Goal: Task Accomplishment & Management: Complete application form

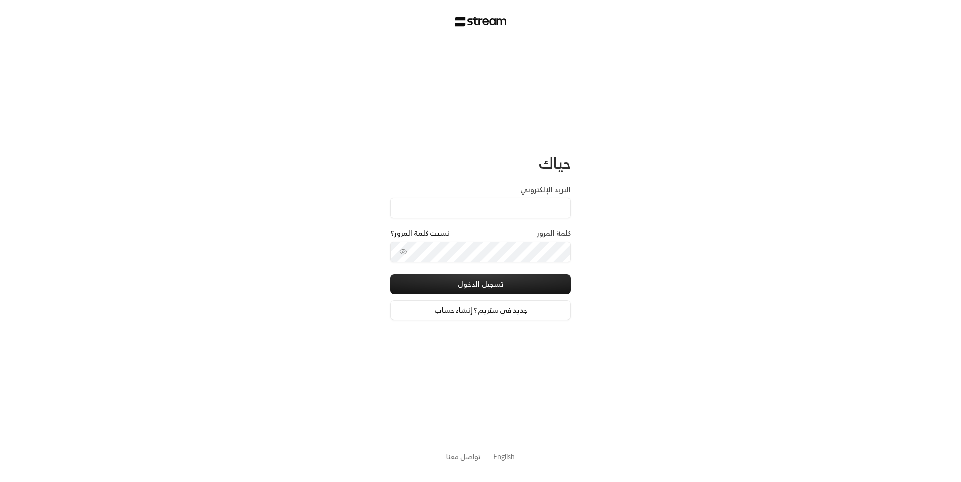
type input "[EMAIL_ADDRESS][DOMAIN_NAME]"
click at [488, 290] on button "تسجيل الدخول" at bounding box center [481, 284] width 180 height 20
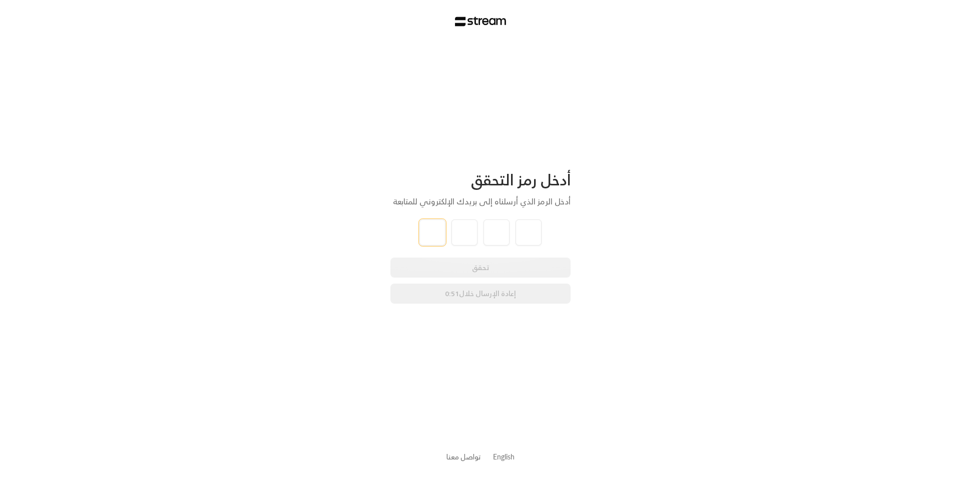
type input "5"
type input "7"
type input "9"
type input "5"
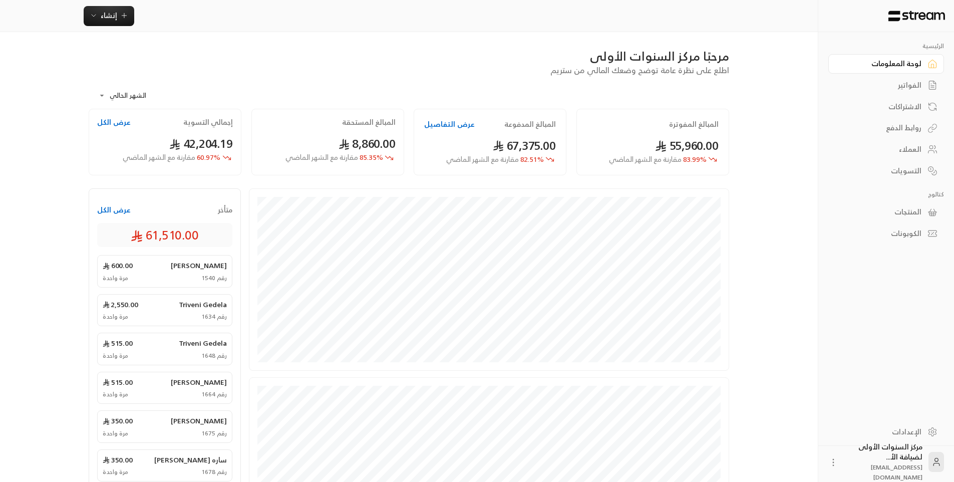
click at [901, 81] on div "الفواتير" at bounding box center [881, 85] width 81 height 10
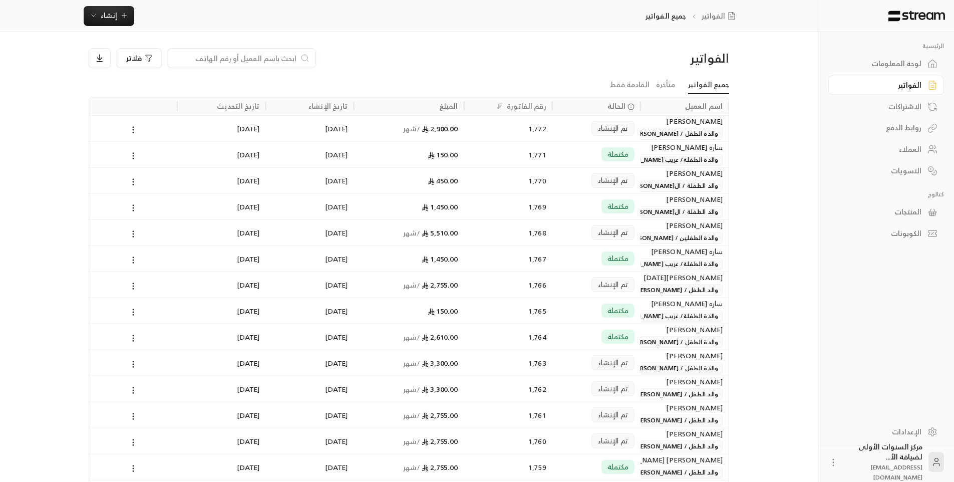
click at [295, 58] on input at bounding box center [235, 58] width 122 height 11
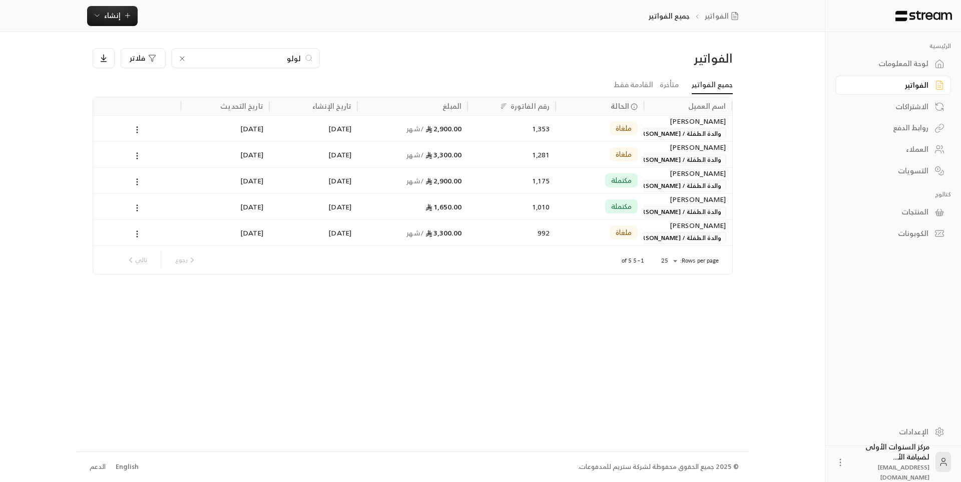
type input "لولو"
click at [520, 220] on div "992" at bounding box center [512, 233] width 76 height 26
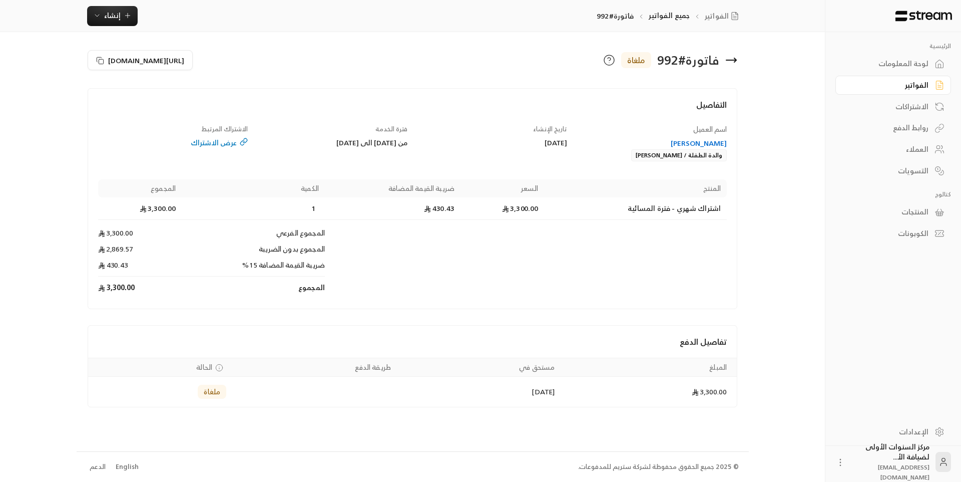
click at [684, 144] on div "[PERSON_NAME]" at bounding box center [652, 143] width 150 height 10
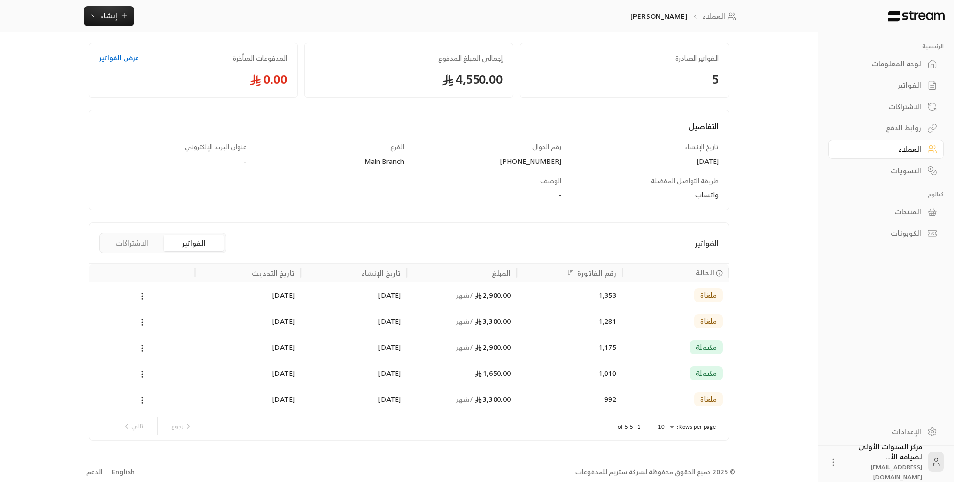
scroll to position [55, 0]
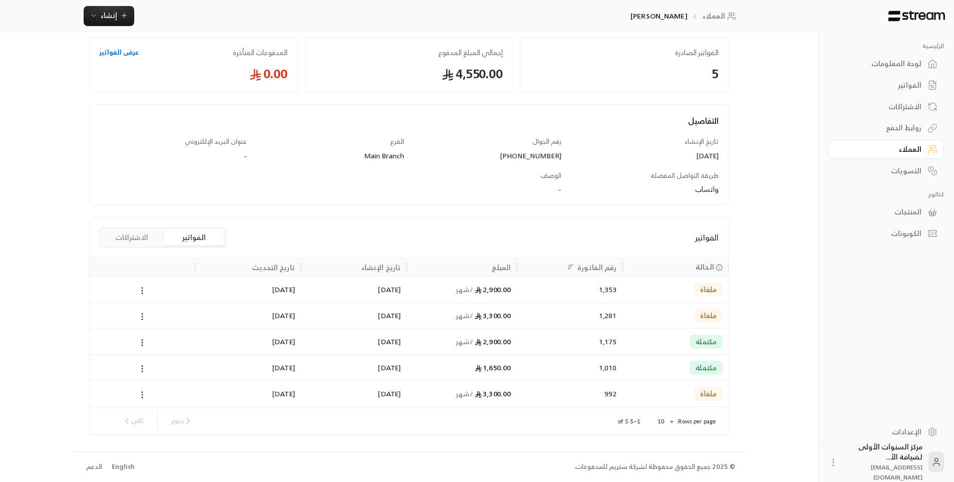
click at [417, 342] on div "2,900.00 / شهر" at bounding box center [462, 341] width 98 height 26
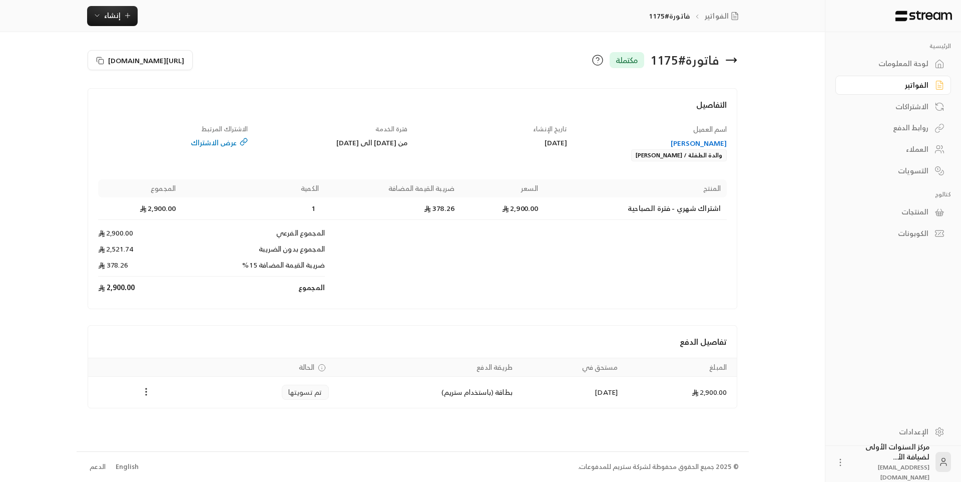
click at [731, 58] on icon at bounding box center [731, 60] width 12 height 12
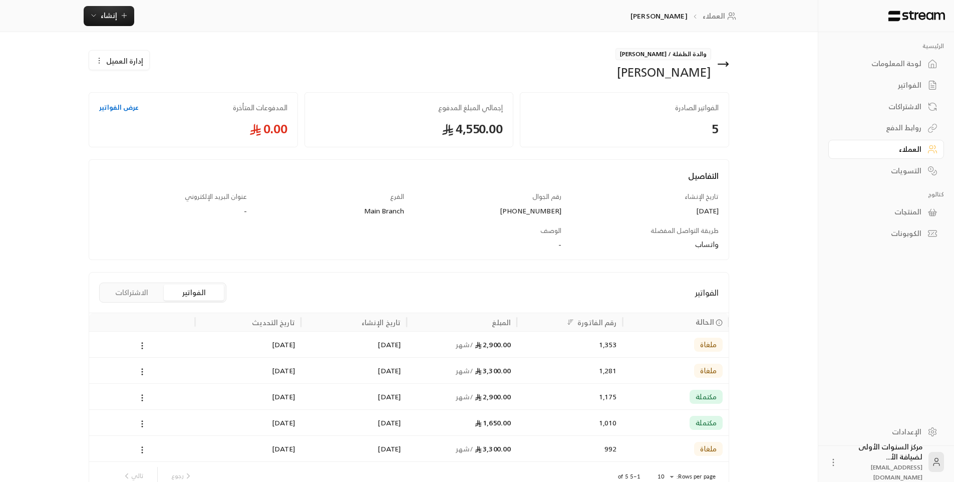
click at [723, 64] on icon at bounding box center [723, 64] width 10 height 0
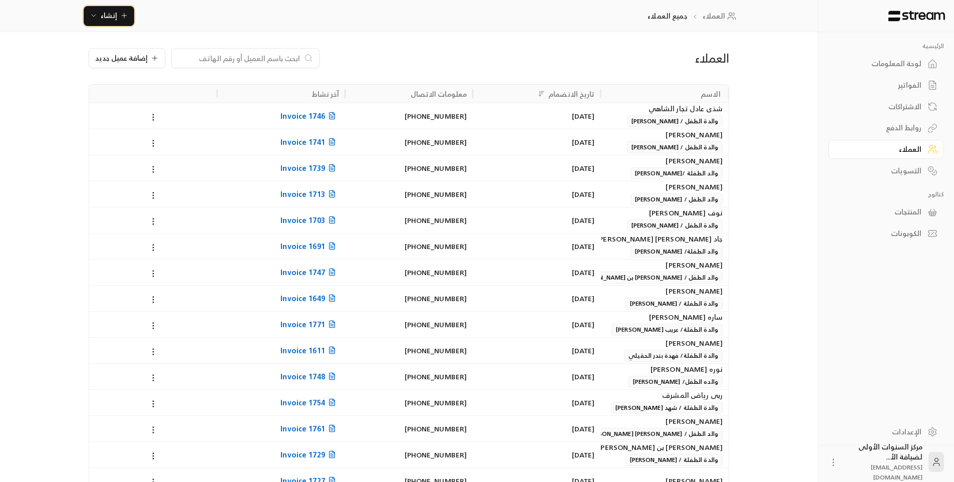
click at [117, 20] on span "إنشاء" at bounding box center [109, 15] width 39 height 13
click at [208, 91] on div "اشتراك" at bounding box center [158, 87] width 126 height 12
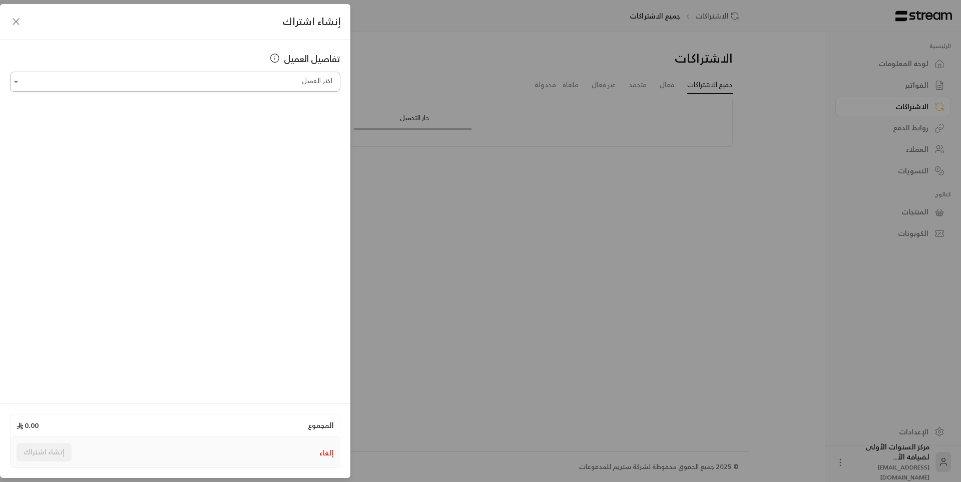
click at [256, 74] on input "اختر العميل" at bounding box center [175, 82] width 330 height 18
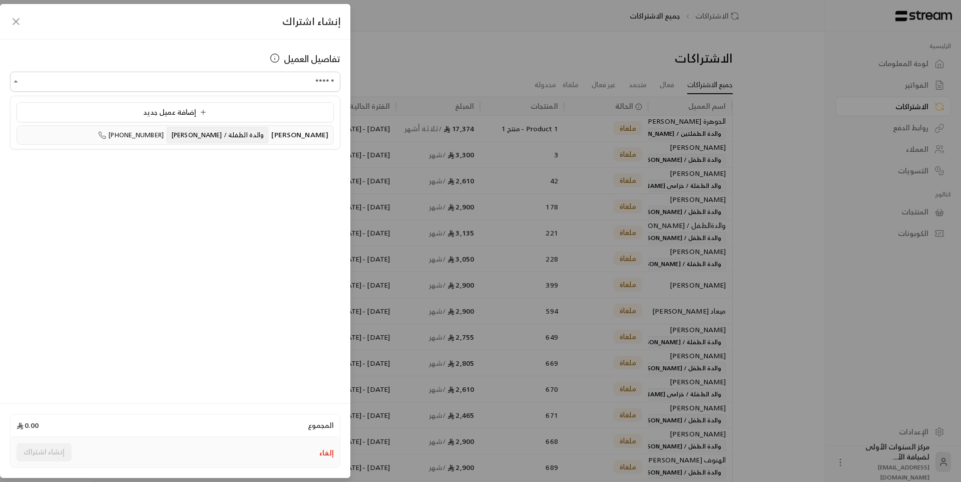
click at [219, 135] on span "والدة الطفلة / [PERSON_NAME]" at bounding box center [218, 135] width 102 height 17
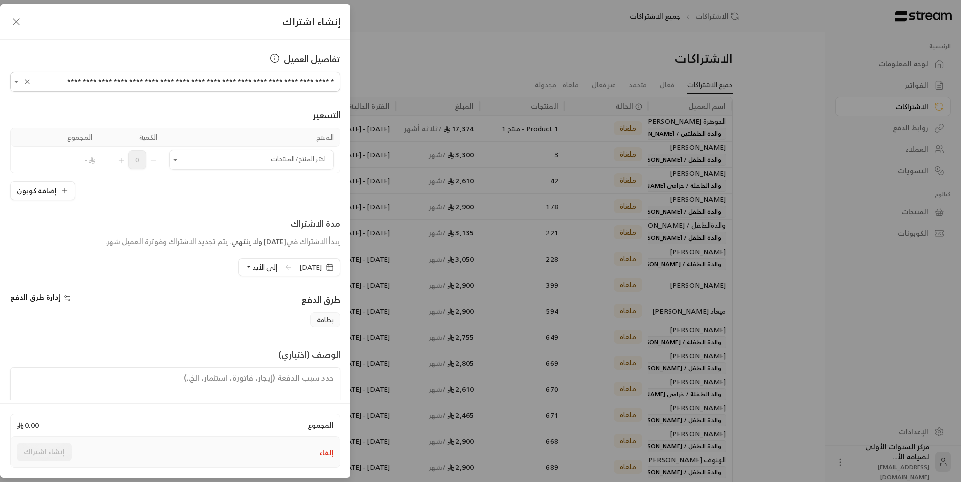
type input "**********"
click at [304, 268] on span "[DATE]" at bounding box center [310, 267] width 23 height 10
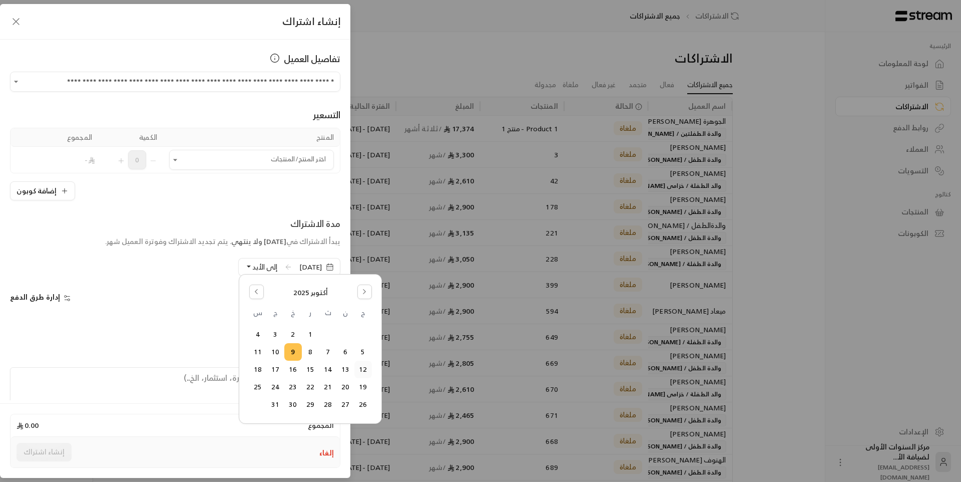
click at [367, 366] on button "12" at bounding box center [363, 369] width 17 height 17
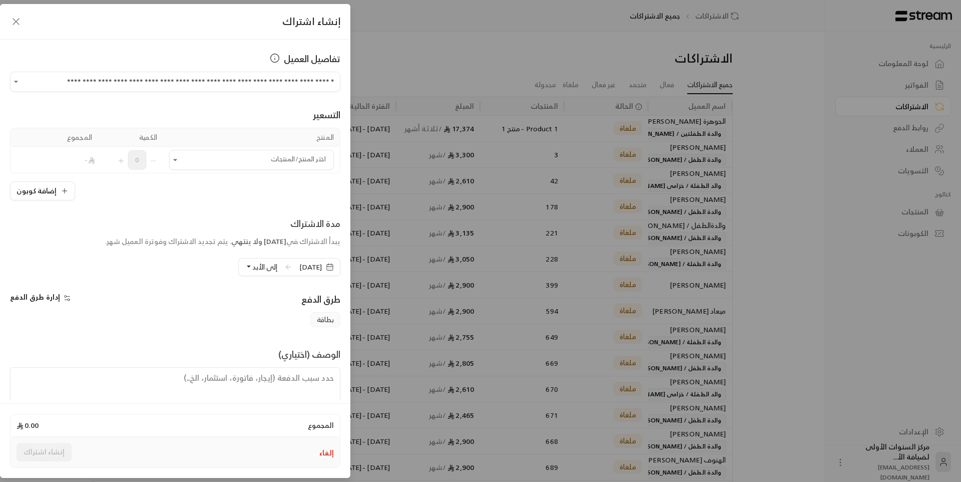
click at [266, 325] on div "بطاقة" at bounding box center [175, 319] width 340 height 15
click at [255, 160] on input "اختر العميل" at bounding box center [251, 160] width 165 height 18
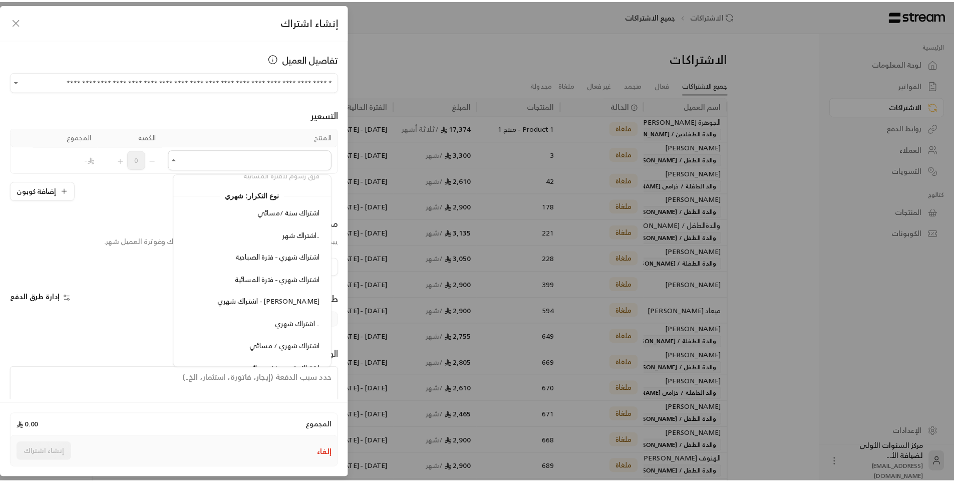
scroll to position [1202, 0]
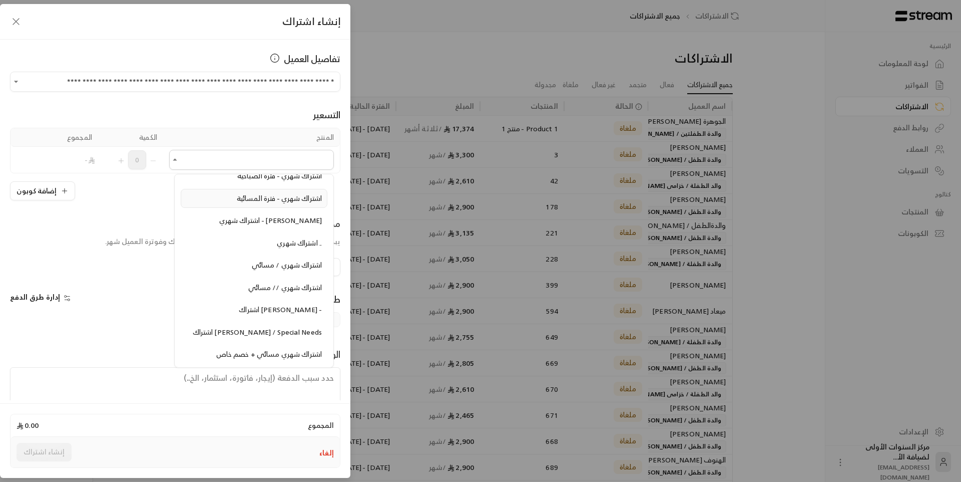
click at [237, 204] on span "اشتراك شهري - فترة المسائية" at bounding box center [279, 198] width 85 height 13
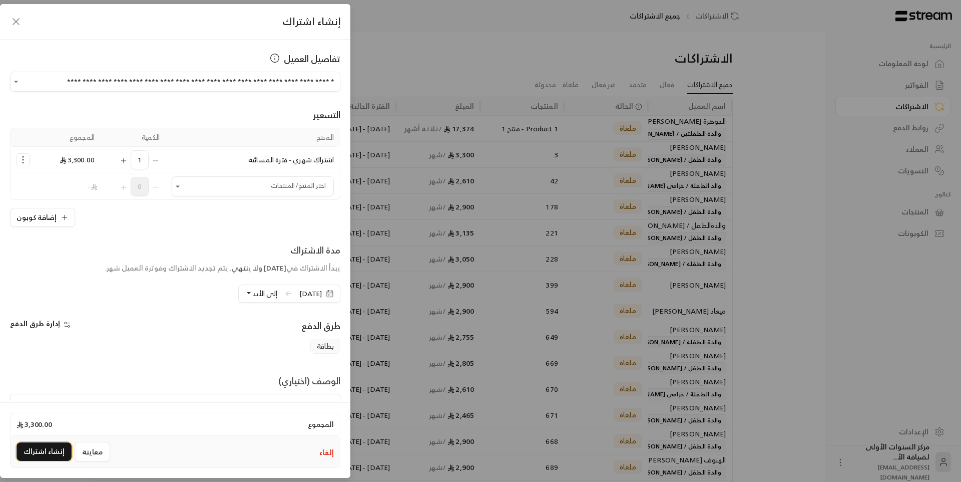
click at [51, 447] on button "إنشاء اشتراك" at bounding box center [44, 451] width 55 height 19
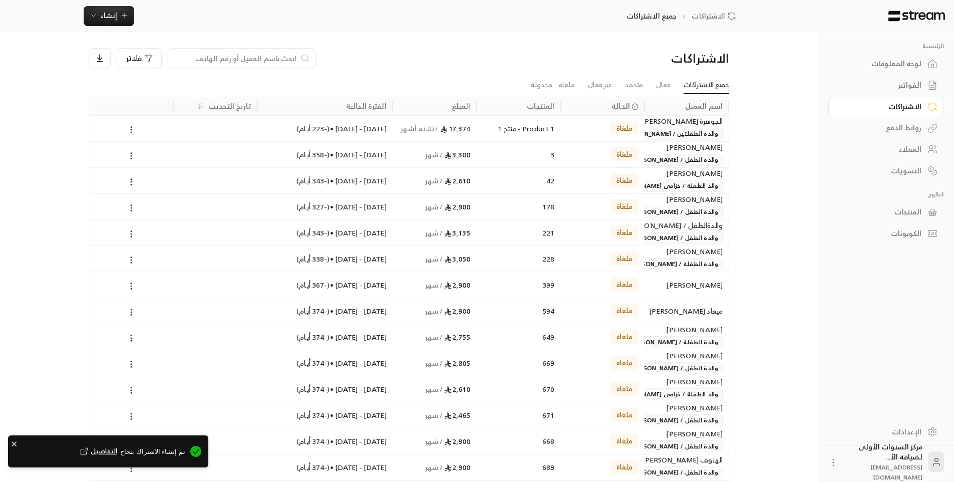
click at [875, 63] on div "لوحة المعلومات" at bounding box center [881, 64] width 81 height 10
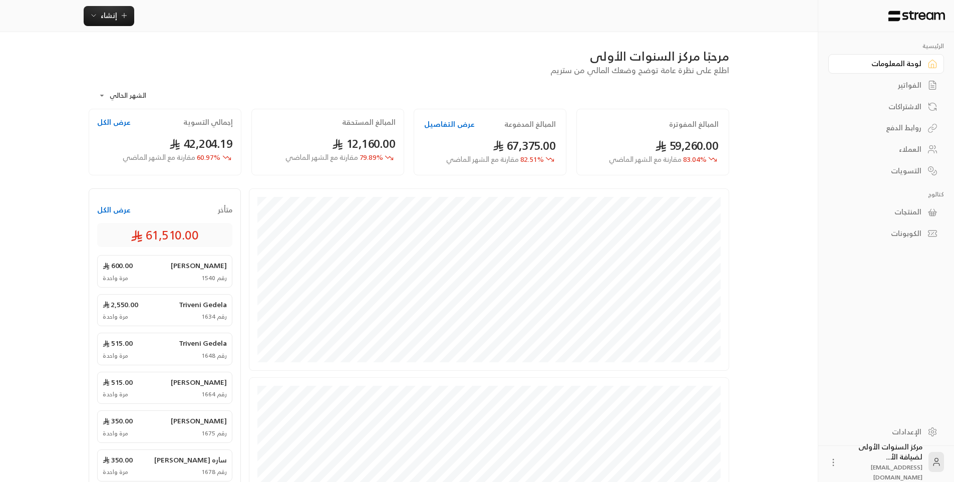
click at [904, 82] on div "الفواتير" at bounding box center [881, 85] width 81 height 10
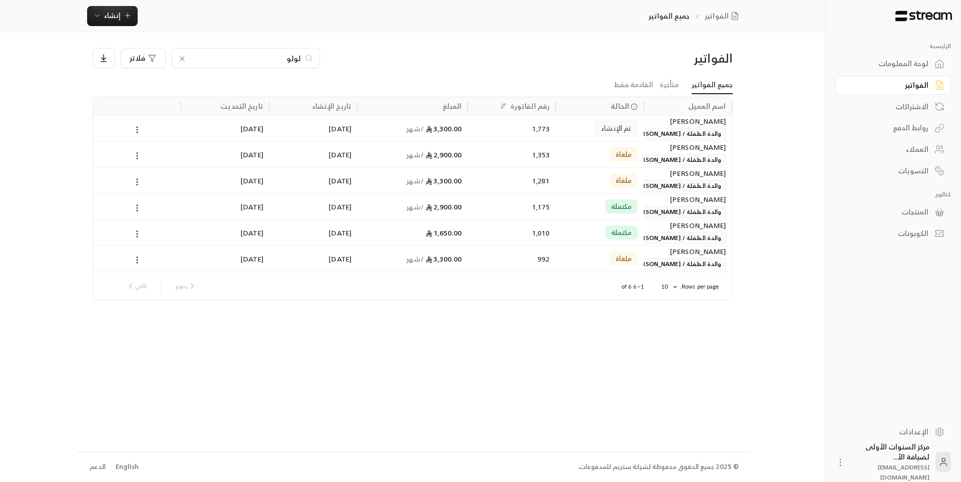
click at [178, 58] on icon at bounding box center [182, 59] width 8 height 8
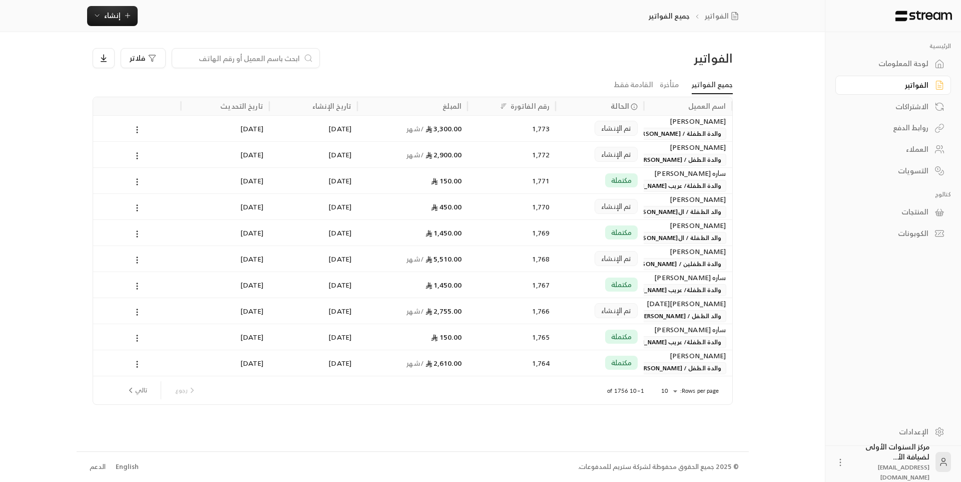
click at [912, 67] on div "لوحة المعلومات" at bounding box center [888, 64] width 81 height 10
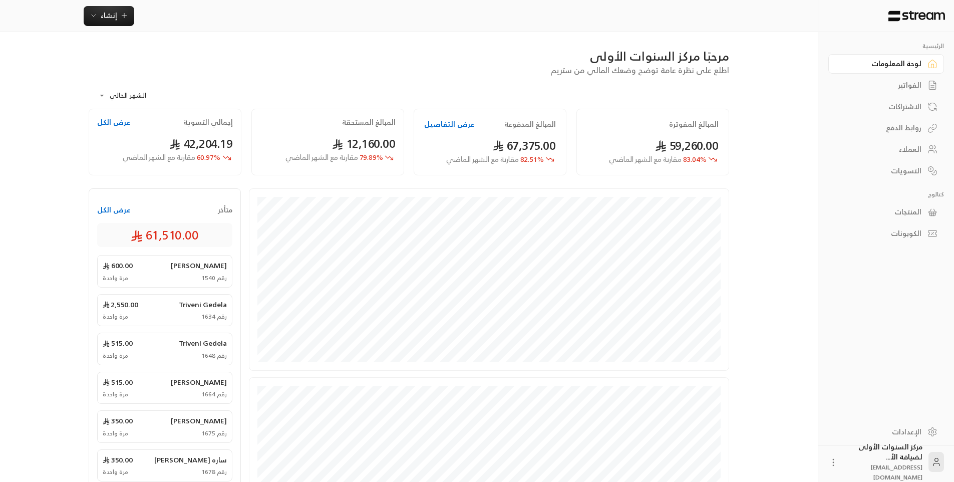
click at [919, 91] on link "الفواتير" at bounding box center [886, 86] width 116 height 20
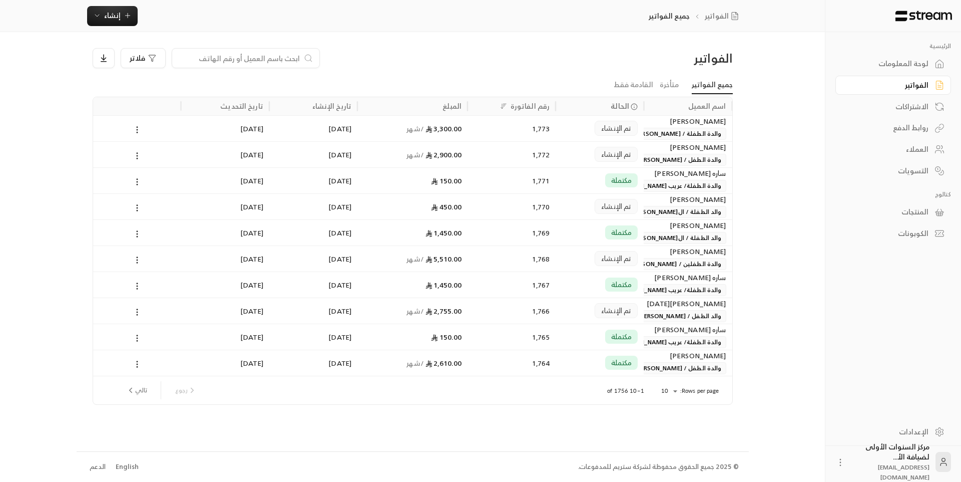
click at [713, 129] on span "والدة الطفلة / [PERSON_NAME]" at bounding box center [677, 134] width 97 height 12
click at [890, 66] on div "لوحة المعلومات" at bounding box center [888, 64] width 81 height 10
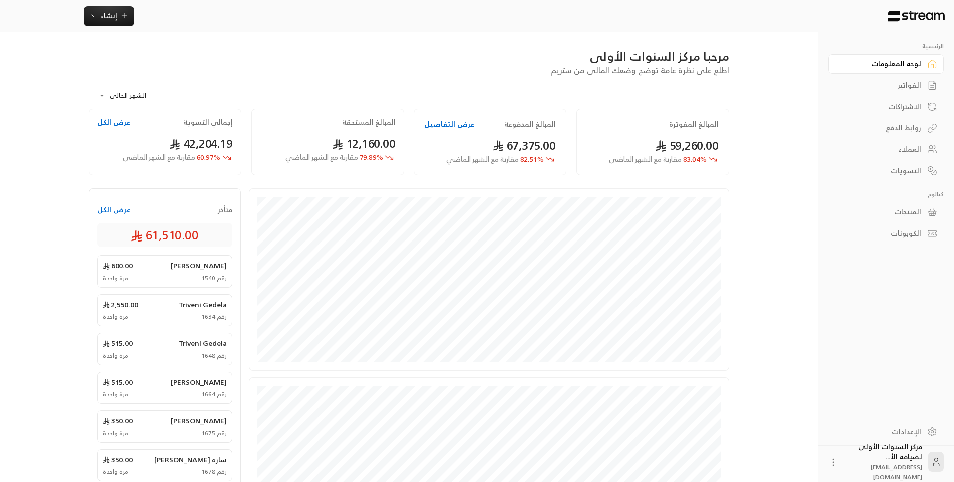
click at [920, 82] on div "الفواتير" at bounding box center [881, 85] width 81 height 10
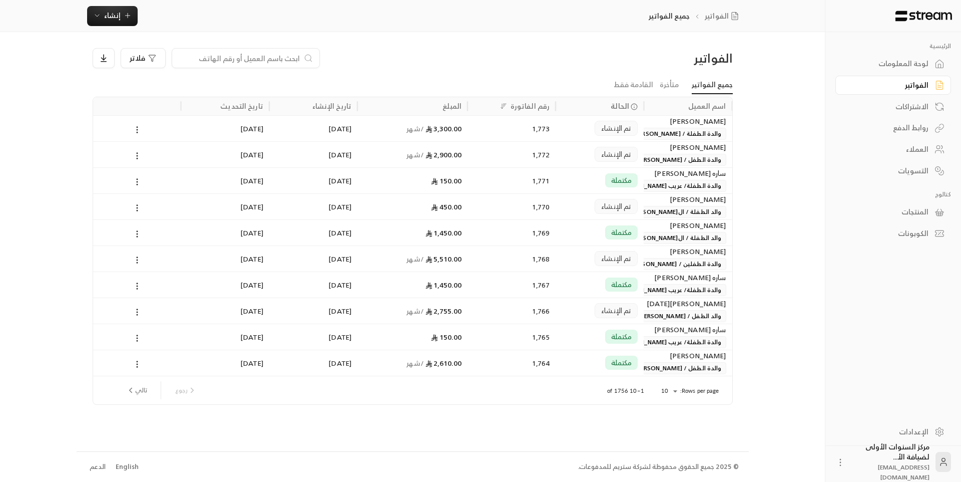
click at [289, 60] on input at bounding box center [239, 58] width 122 height 11
type input "[DEMOGRAPHIC_DATA]"
click at [486, 148] on div "1,680" at bounding box center [512, 155] width 76 height 26
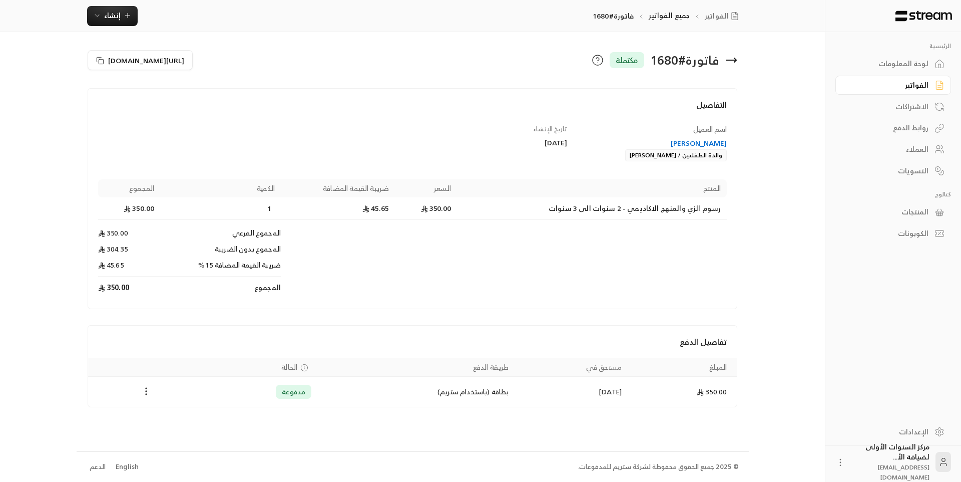
click at [732, 57] on icon at bounding box center [731, 60] width 12 height 12
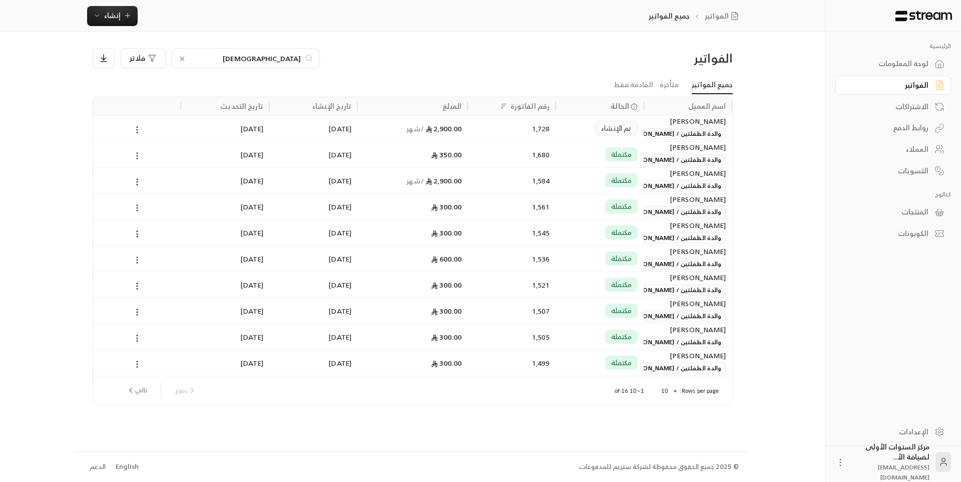
click at [516, 177] on div "1,584" at bounding box center [512, 181] width 76 height 26
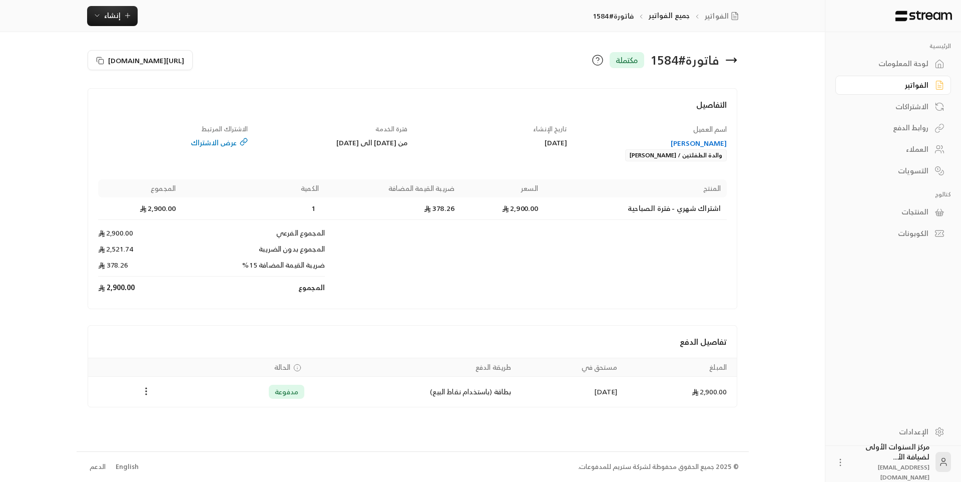
click at [737, 63] on icon at bounding box center [731, 60] width 12 height 12
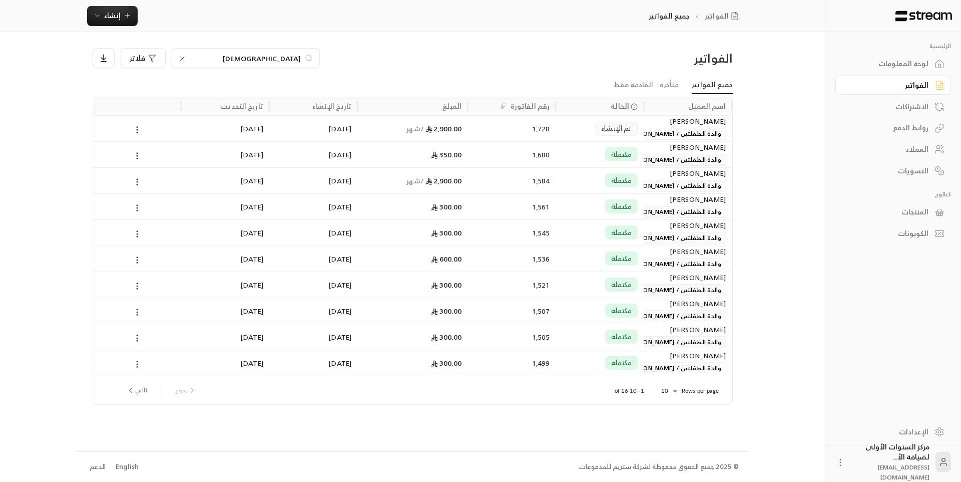
click at [570, 164] on div "مكتملة" at bounding box center [600, 155] width 76 height 26
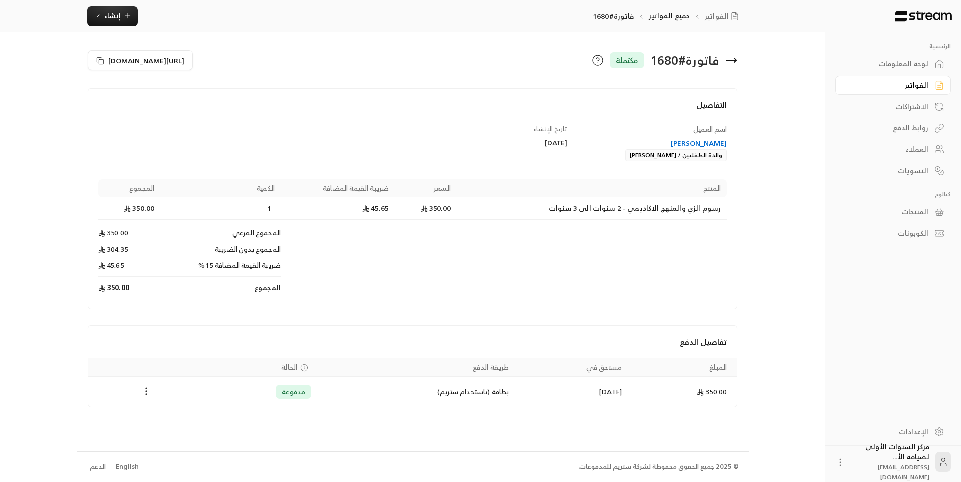
click at [734, 60] on icon at bounding box center [731, 60] width 10 height 0
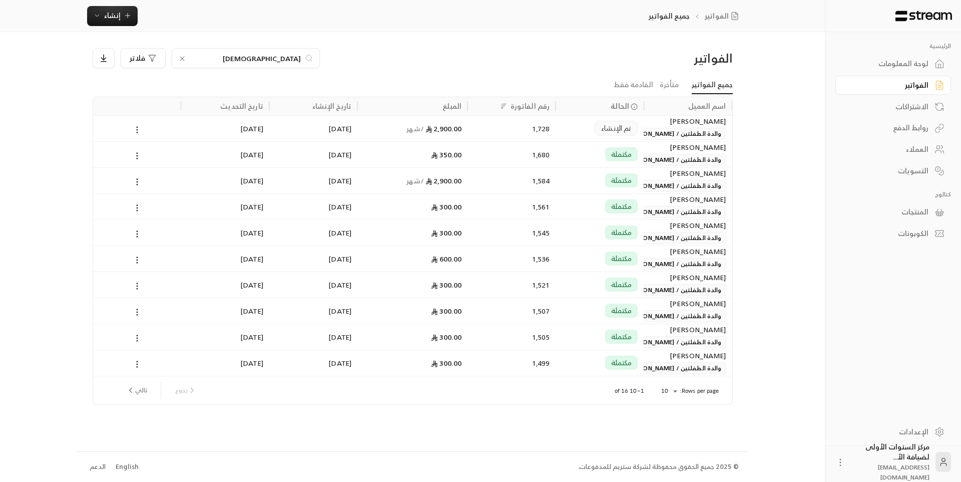
click at [545, 120] on div "1,728" at bounding box center [512, 129] width 76 height 26
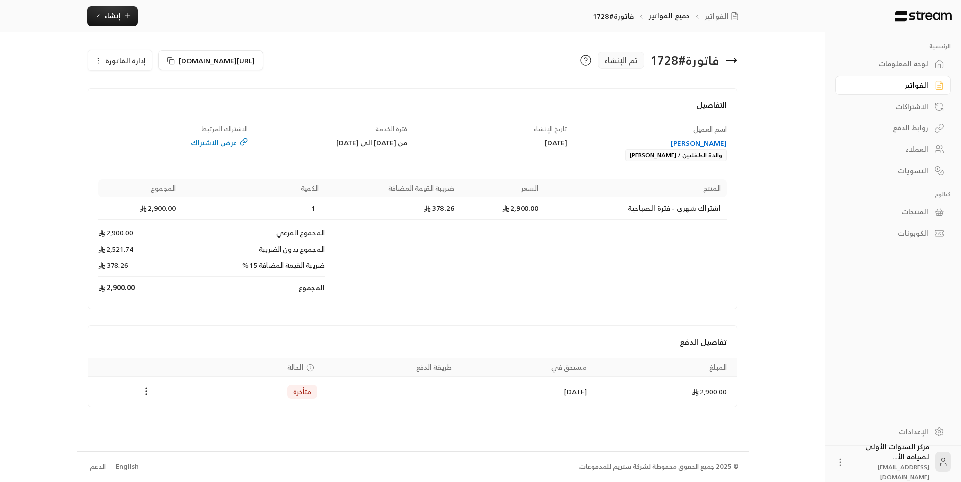
click at [729, 59] on icon at bounding box center [731, 60] width 12 height 12
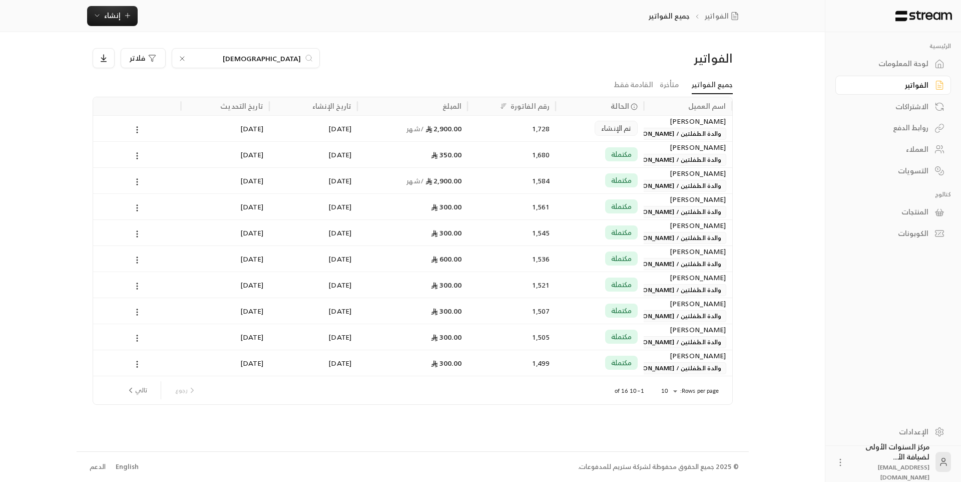
click at [496, 155] on div "1,680" at bounding box center [512, 155] width 76 height 26
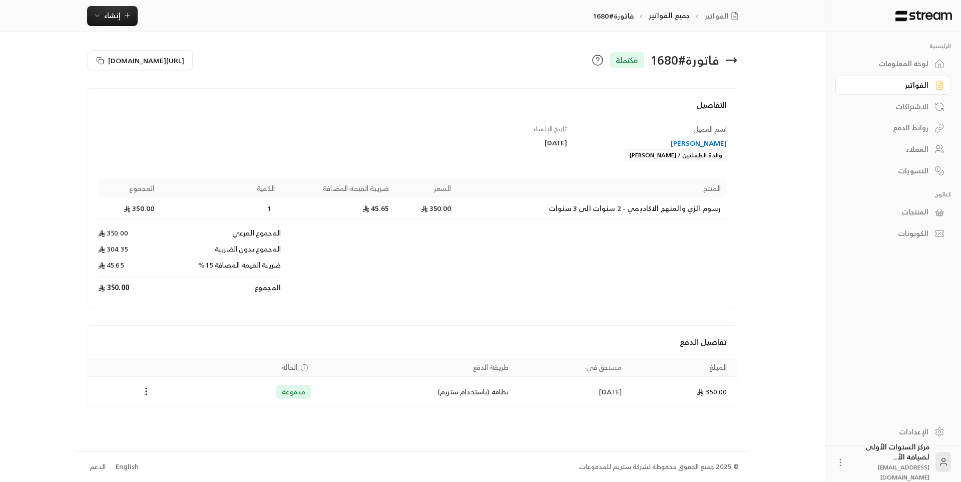
click at [737, 60] on icon at bounding box center [731, 60] width 10 height 0
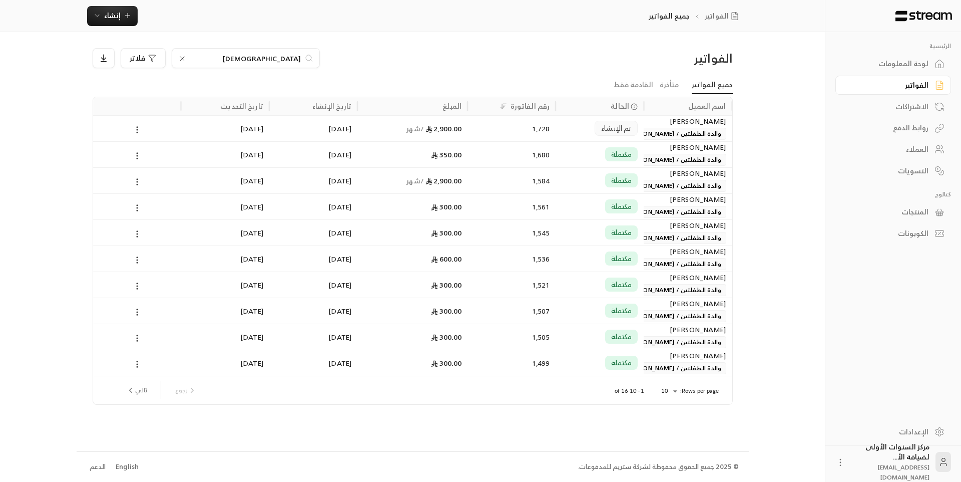
click at [574, 129] on div "تم الإنشاء" at bounding box center [600, 129] width 76 height 26
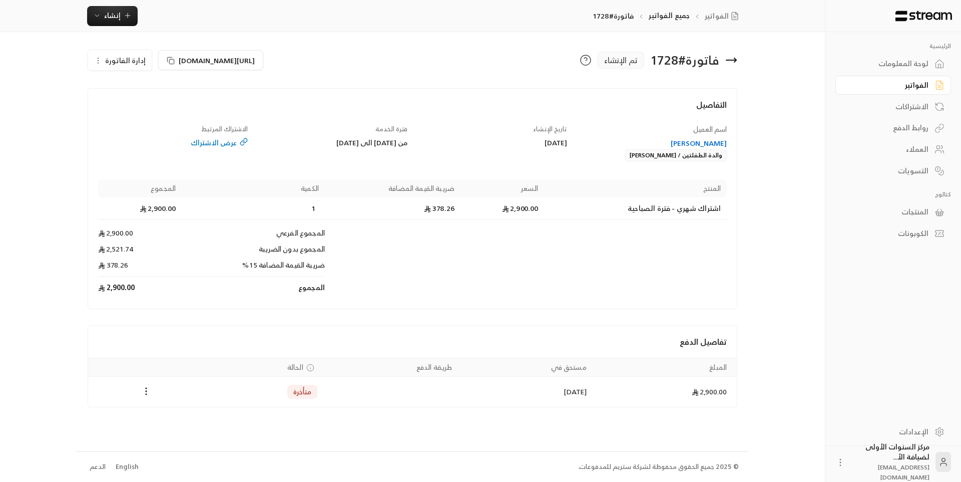
click at [733, 62] on icon at bounding box center [731, 60] width 12 height 12
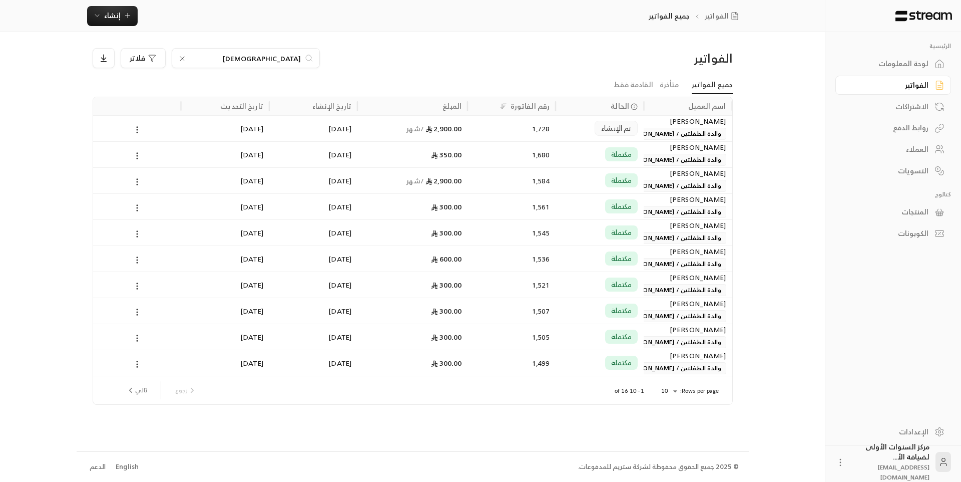
click at [888, 64] on div "لوحة المعلومات" at bounding box center [888, 64] width 81 height 10
